Goal: Find specific page/section: Find specific page/section

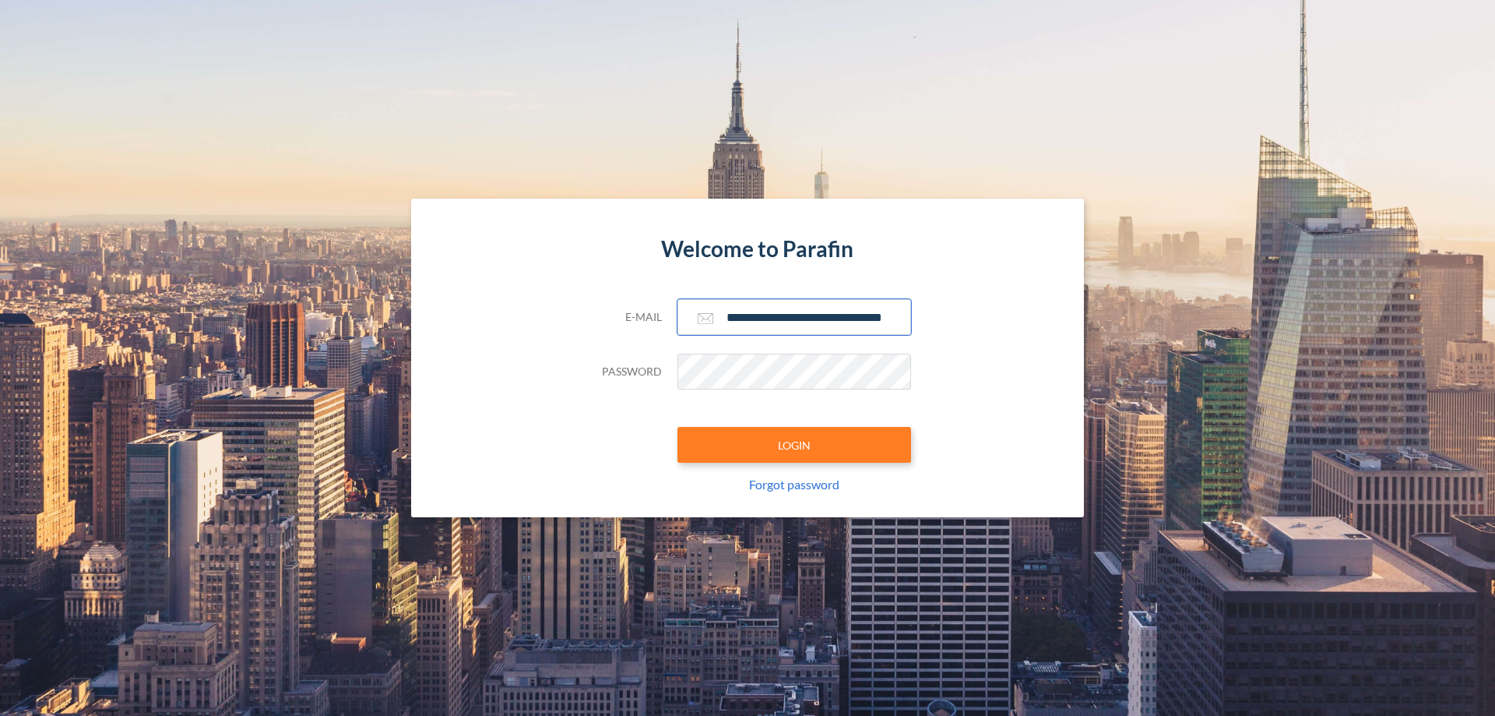
type input "**********"
click at [794, 445] on button "LOGIN" at bounding box center [795, 445] width 234 height 36
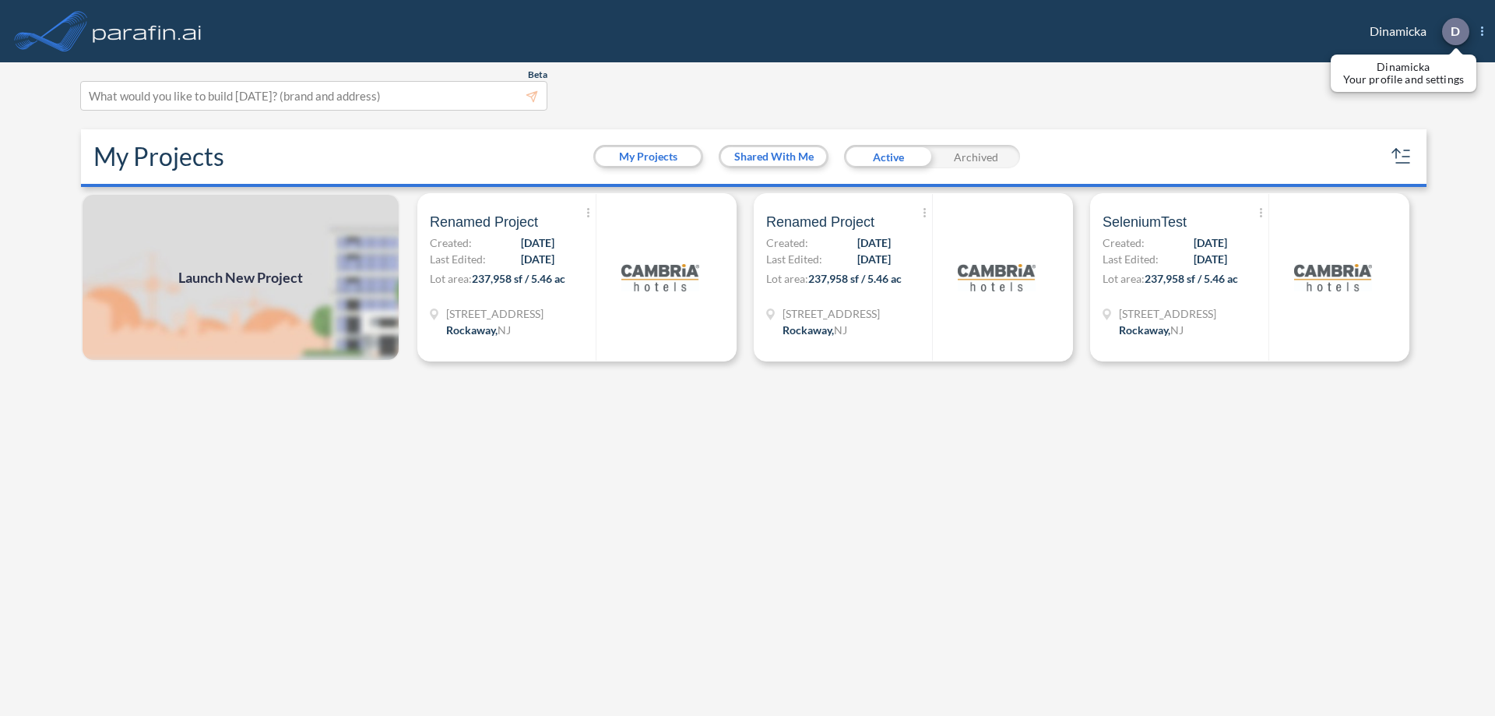
click at [1455, 31] on p "D" at bounding box center [1455, 31] width 9 height 14
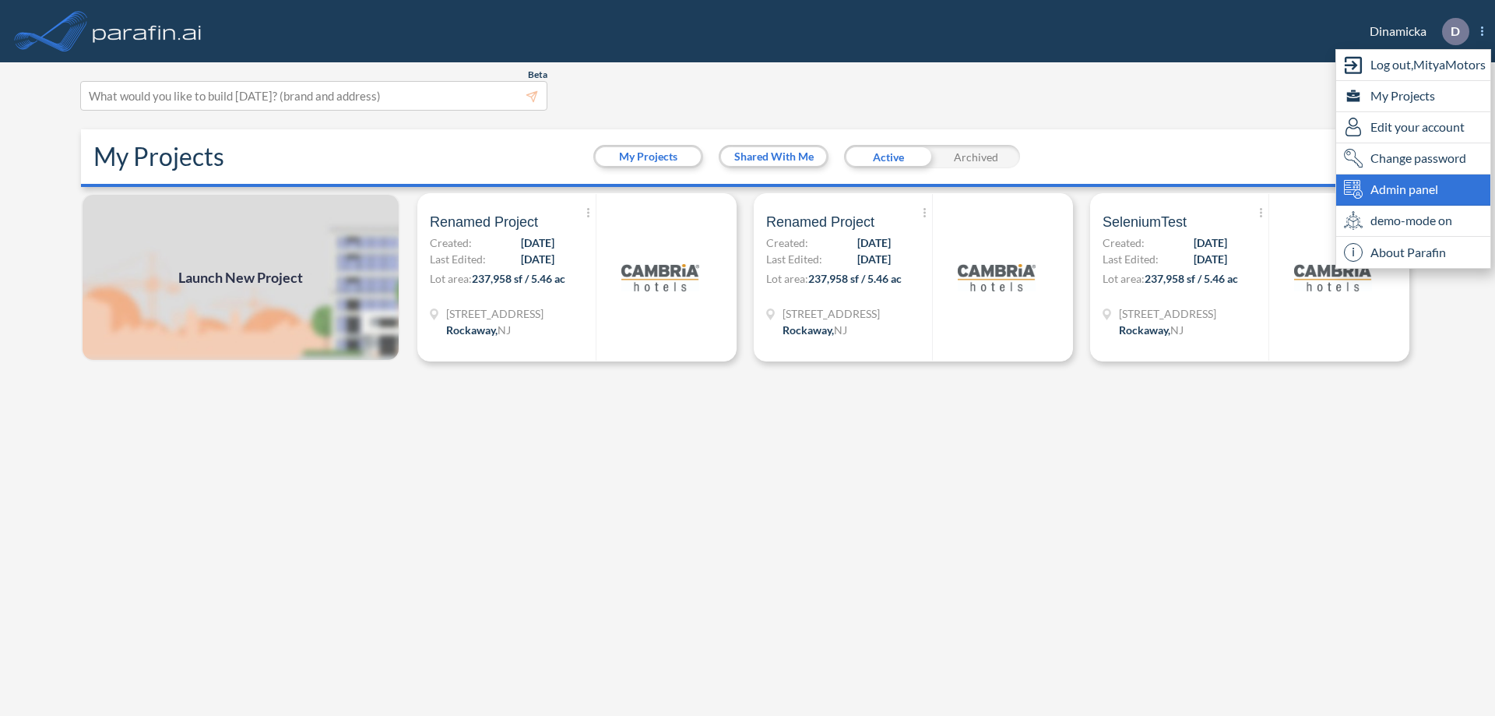
click at [1414, 189] on span "Admin panel" at bounding box center [1405, 189] width 68 height 19
